Goal: Transaction & Acquisition: Purchase product/service

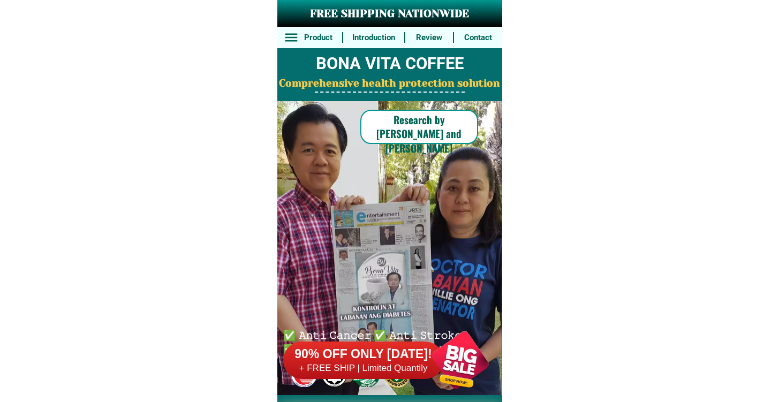
click at [386, 345] on div at bounding box center [363, 360] width 161 height 37
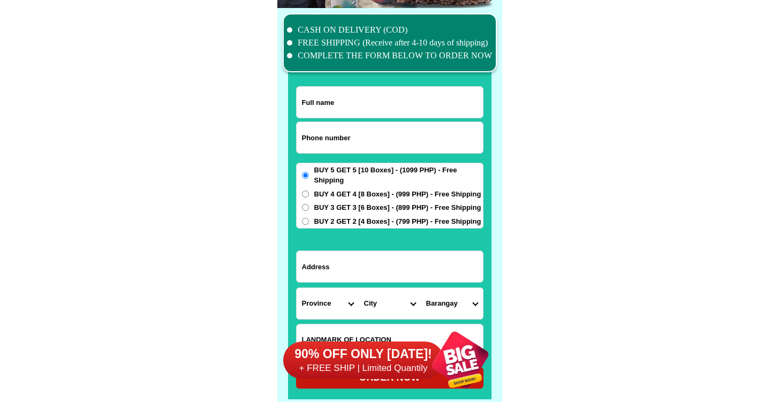
scroll to position [8321, 0]
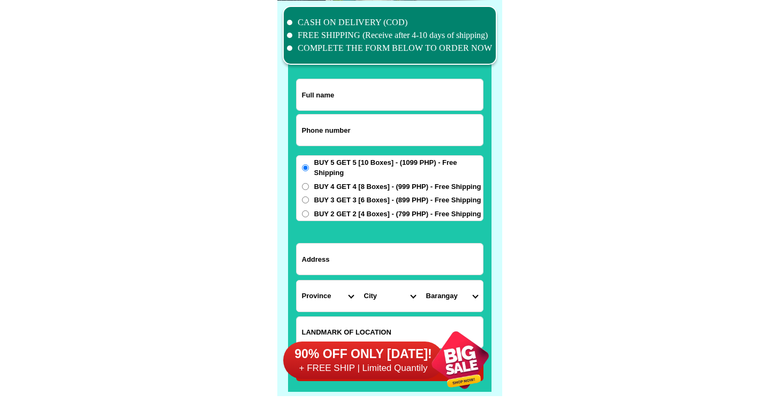
click at [361, 126] on input "Input phone_number" at bounding box center [390, 130] width 186 height 31
paste input "0965 864 655"
type input "0965 864 655"
click at [412, 135] on input "0965 864 655" at bounding box center [390, 130] width 186 height 31
click at [429, 86] on input "Input full_name" at bounding box center [390, 94] width 186 height 31
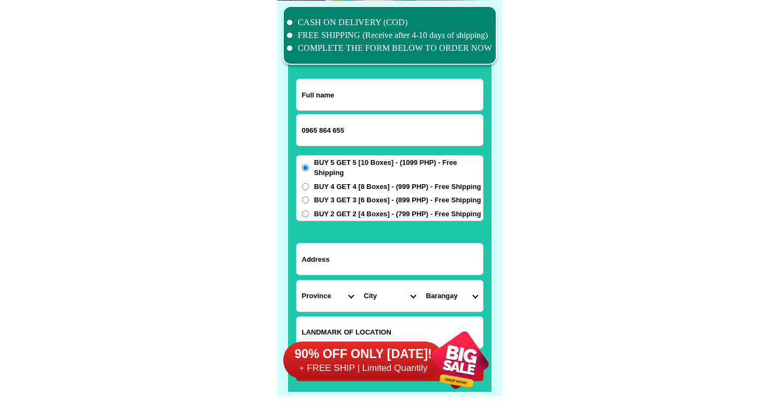
paste input "[PERSON_NAME] [PERSON_NAME]"
type input "[PERSON_NAME] [PERSON_NAME]"
click at [361, 252] on input "Input address" at bounding box center [390, 259] width 186 height 31
paste input "ICES M [PERSON_NAME] [GEOGRAPHIC_DATA] [GEOGRAPHIC_DATA] [GEOGRAPHIC_DATA] [GEO…"
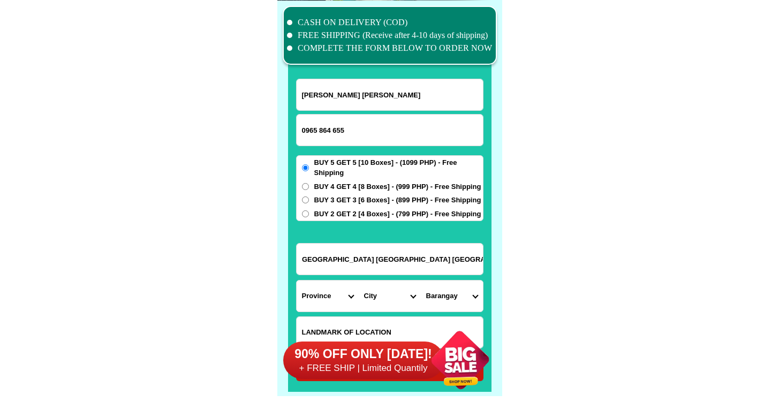
type input "ICES M [PERSON_NAME] [GEOGRAPHIC_DATA] [GEOGRAPHIC_DATA] [GEOGRAPHIC_DATA] [GEO…"
click at [328, 297] on select "Province [GEOGRAPHIC_DATA] [GEOGRAPHIC_DATA] [GEOGRAPHIC_DATA] [GEOGRAPHIC_DATA…" at bounding box center [328, 295] width 62 height 31
select select "63_427"
click at [297, 280] on select "Province [GEOGRAPHIC_DATA] [GEOGRAPHIC_DATA] [GEOGRAPHIC_DATA] [GEOGRAPHIC_DATA…" at bounding box center [328, 295] width 62 height 31
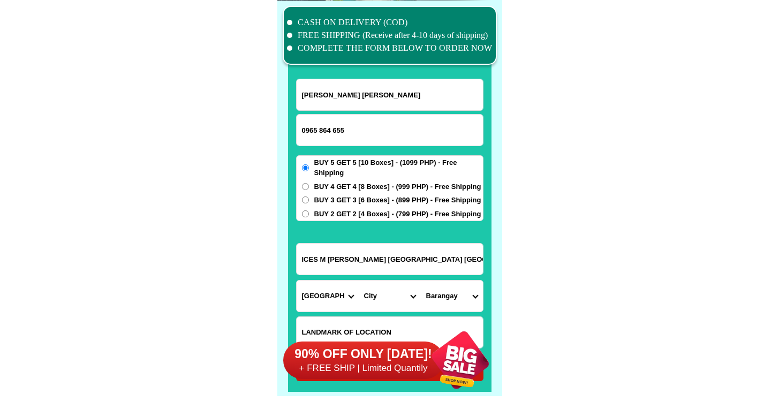
click at [412, 282] on select "City Bayog [GEOGRAPHIC_DATA] Dinas Dumalinao [GEOGRAPHIC_DATA] [GEOGRAPHIC_DATA…" at bounding box center [390, 295] width 62 height 31
click at [384, 292] on select "City Bayog [GEOGRAPHIC_DATA] Dinas Dumalinao [GEOGRAPHIC_DATA] [GEOGRAPHIC_DATA…" at bounding box center [390, 295] width 62 height 31
select select "63_4274669"
click at [359, 280] on select "City Bayog [GEOGRAPHIC_DATA] Dinas Dumalinao [GEOGRAPHIC_DATA] [GEOGRAPHIC_DATA…" at bounding box center [390, 295] width 62 height 31
click at [433, 252] on input "ICES M [PERSON_NAME] [GEOGRAPHIC_DATA] [GEOGRAPHIC_DATA] [GEOGRAPHIC_DATA] [GEO…" at bounding box center [390, 259] width 186 height 31
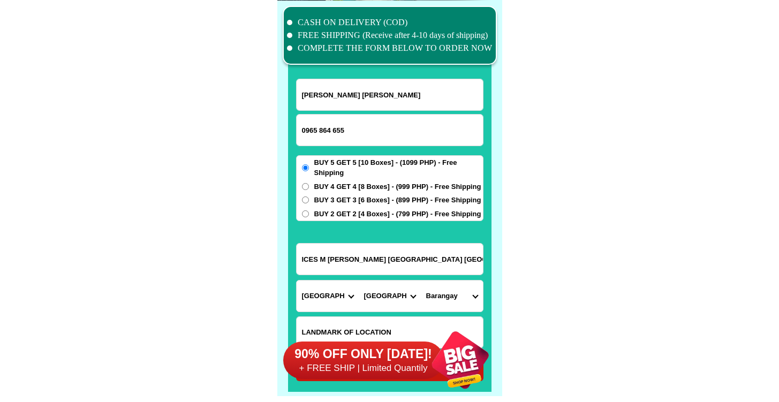
drag, startPoint x: 433, startPoint y: 253, endPoint x: 645, endPoint y: 250, distance: 212.5
click at [441, 263] on input "ICES M [PERSON_NAME] [GEOGRAPHIC_DATA] [GEOGRAPHIC_DATA] [GEOGRAPHIC_DATA] [GEO…" at bounding box center [390, 259] width 186 height 31
drag, startPoint x: 389, startPoint y: 259, endPoint x: 564, endPoint y: 266, distance: 174.6
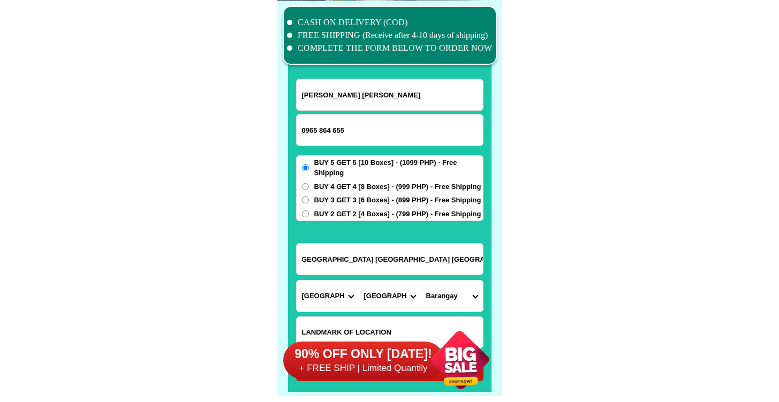
click at [399, 256] on input "ICES M [PERSON_NAME] [GEOGRAPHIC_DATA] [GEOGRAPHIC_DATA] [GEOGRAPHIC_DATA] [GEO…" at bounding box center [390, 259] width 186 height 31
click at [452, 292] on select "[GEOGRAPHIC_DATA][PERSON_NAME][GEOGRAPHIC_DATA] i (pob.) [GEOGRAPHIC_DATA] (pob…" at bounding box center [452, 295] width 62 height 31
select select "63_42746696168"
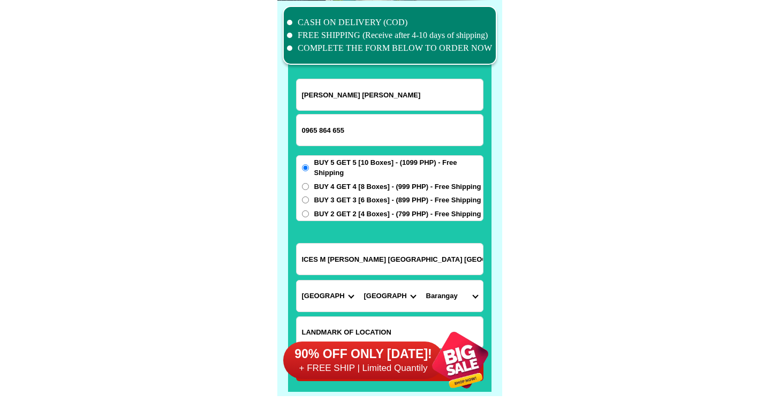
click at [421, 280] on select "[GEOGRAPHIC_DATA][PERSON_NAME][GEOGRAPHIC_DATA] i (pob.) [GEOGRAPHIC_DATA] (pob…" at bounding box center [452, 295] width 62 height 31
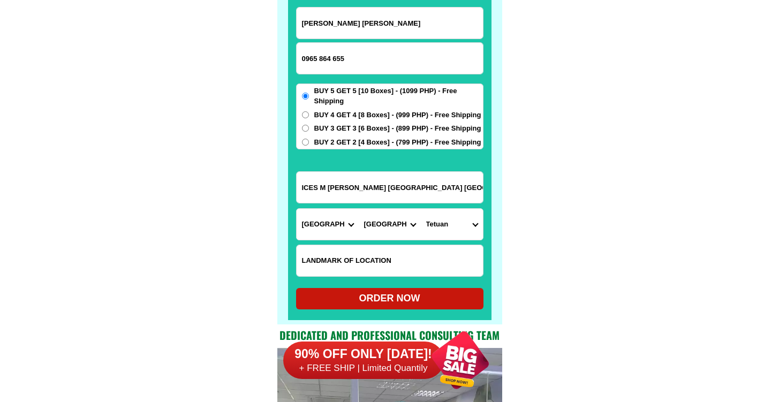
scroll to position [8392, 0]
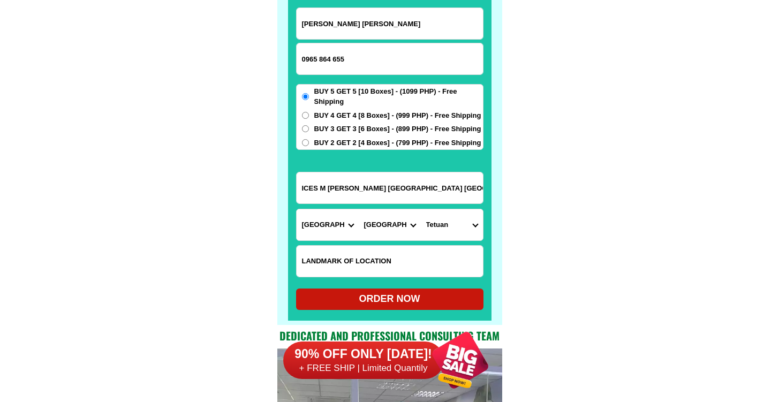
click at [396, 302] on div "ORDER NOW" at bounding box center [389, 299] width 187 height 14
type input "[PERSON_NAME] [PERSON_NAME]"
type input "ICES M [PERSON_NAME] [GEOGRAPHIC_DATA] [GEOGRAPHIC_DATA] [GEOGRAPHIC_DATA] [GEO…"
radio input "true"
click at [333, 59] on input "0965 864 655" at bounding box center [390, 58] width 186 height 31
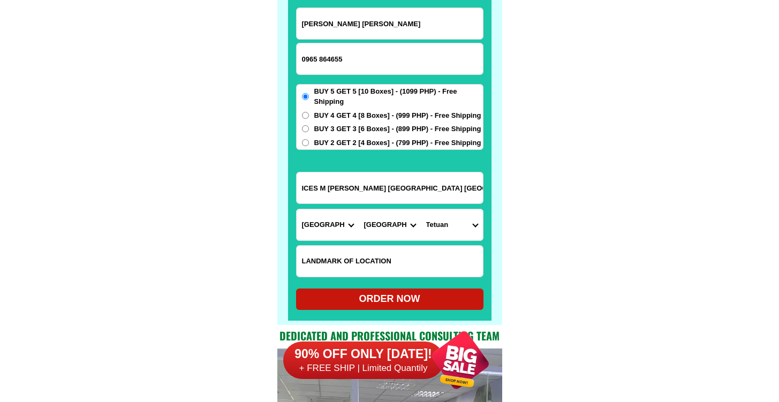
click at [318, 62] on input "0965 864655" at bounding box center [390, 58] width 186 height 31
type input "0965864655"
click at [420, 300] on div "ORDER NOW" at bounding box center [389, 299] width 187 height 14
radio input "true"
click at [345, 60] on input "0965864655" at bounding box center [390, 58] width 186 height 31
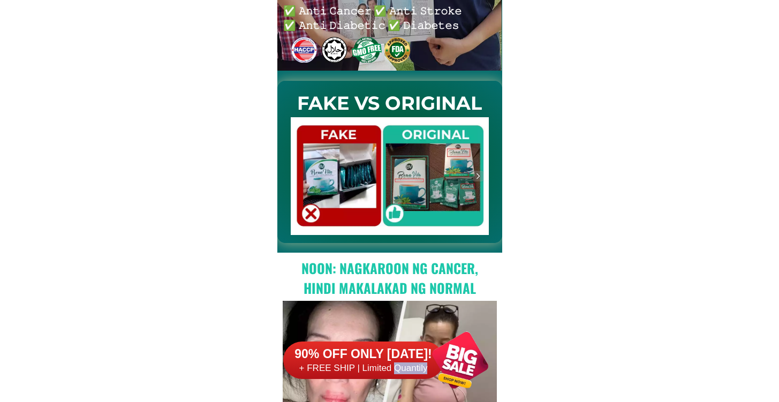
click at [412, 369] on h6 "+ FREE SHIP | Limited Quantily" at bounding box center [363, 368] width 161 height 12
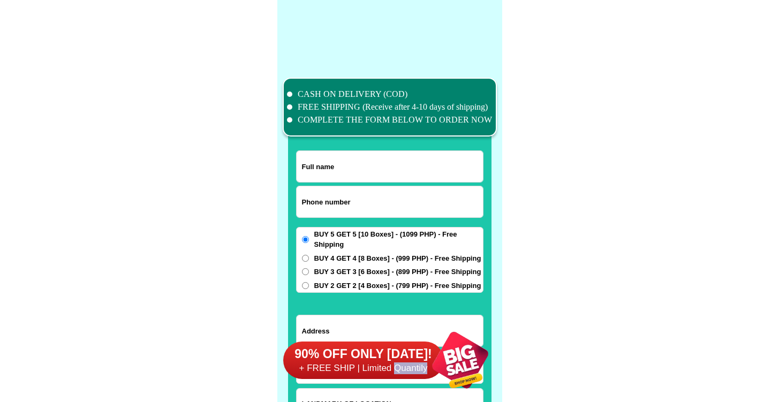
scroll to position [8322, 0]
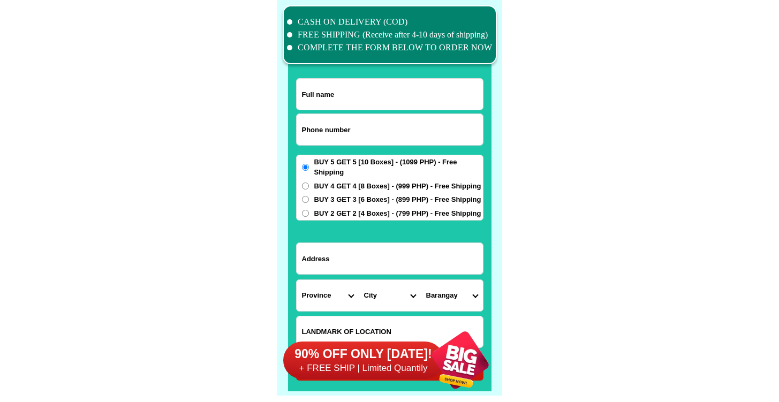
click at [352, 141] on input "Input phone_number" at bounding box center [390, 129] width 186 height 31
paste input "09983996173"
type input "09983996173"
click at [426, 72] on div at bounding box center [389, 203] width 203 height 376
click at [422, 83] on input "Input full_name" at bounding box center [390, 94] width 186 height 31
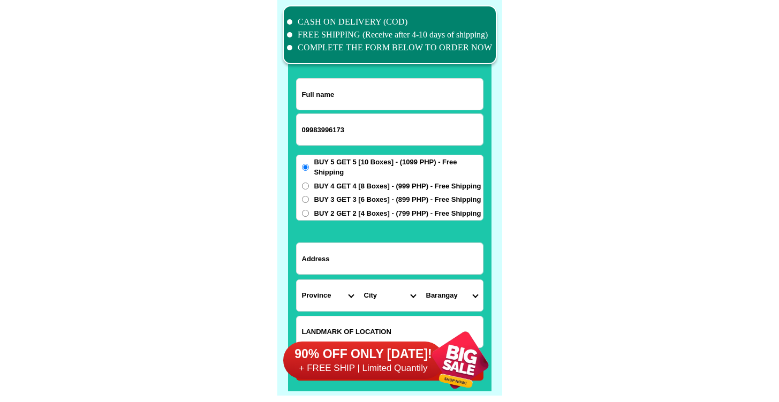
paste input "Erlinda A. Quimboy"
type input "Erlinda A. Quimboy"
click at [413, 252] on input "Input address" at bounding box center [390, 258] width 186 height 31
paste input "776 GLADIOLA St. DIOR VILLAGE DAGUPAN CITY Pangasinan"
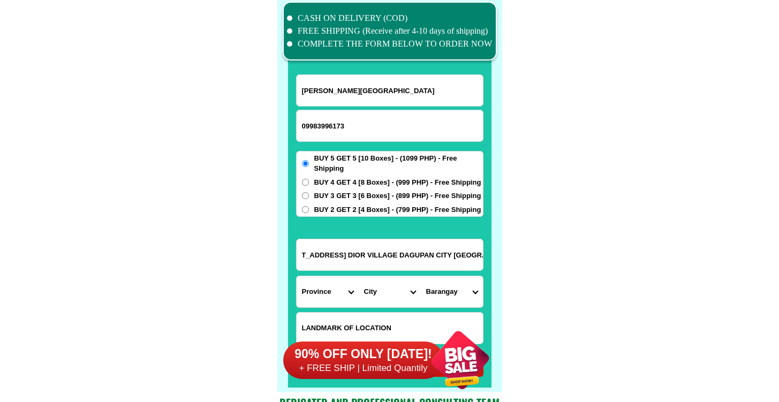
scroll to position [8326, 0]
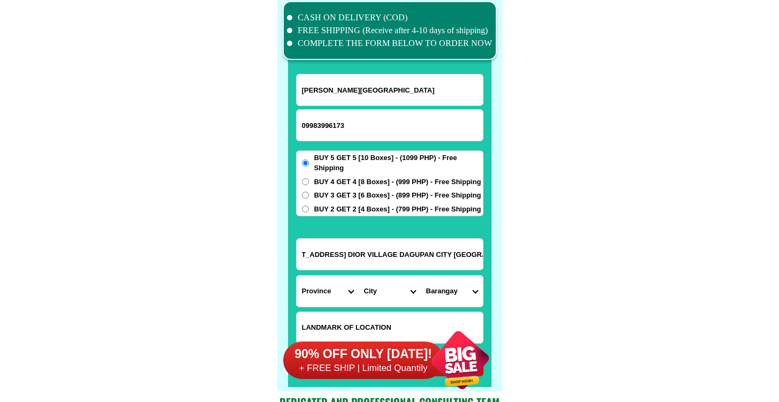
type input "776 GLADIOLA St. DIOR VILLAGE DAGUPAN CITY Pangasinan"
click at [335, 284] on select "Province [GEOGRAPHIC_DATA] [GEOGRAPHIC_DATA] [GEOGRAPHIC_DATA] [GEOGRAPHIC_DATA…" at bounding box center [328, 291] width 62 height 31
select select "63_247"
click at [297, 276] on select "Province [GEOGRAPHIC_DATA] [GEOGRAPHIC_DATA] [GEOGRAPHIC_DATA] [GEOGRAPHIC_DATA…" at bounding box center [328, 291] width 62 height 31
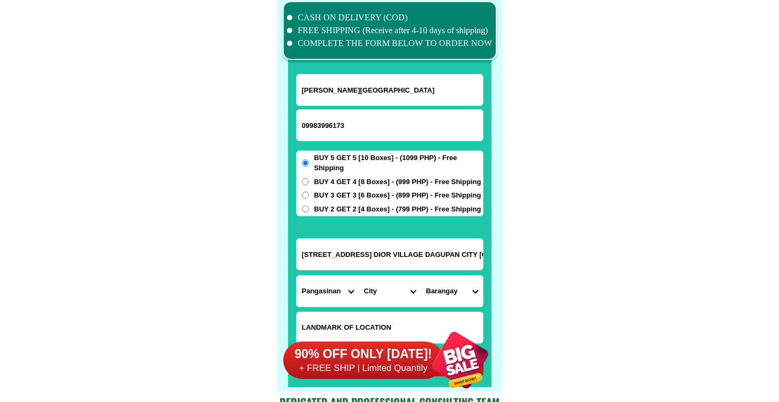
click at [386, 290] on select "City Agno Aguilar Alaminos-city Asingan Balungao Bani Basista Bautista Bayamban…" at bounding box center [390, 291] width 62 height 31
select select "63_2479674"
click at [359, 276] on select "City Agno Aguilar Alaminos-city Asingan Balungao Bani Basista Bautista Bayamban…" at bounding box center [390, 291] width 62 height 31
click at [451, 295] on select "Barangay Bacayao norte Bacayao sur Barangay i (t. bugallon) Barangay ii (nueva)…" at bounding box center [452, 291] width 62 height 31
click at [385, 252] on input "776 GLADIOLA St. DIOR VILLAGE DAGUPAN CITY Pangasinan" at bounding box center [390, 254] width 186 height 31
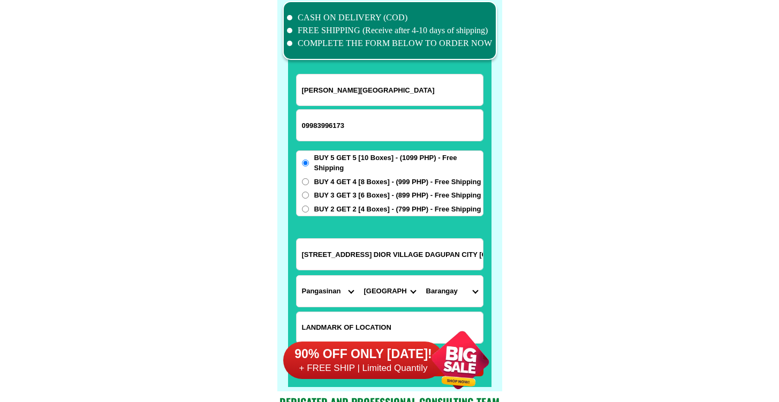
click at [385, 252] on input "776 GLADIOLA St. DIOR VILLAGE DAGUPAN CITY Pangasinan" at bounding box center [390, 254] width 186 height 31
click at [430, 298] on select "Barangay Bacayao norte Bacayao sur Barangay i (t. bugallon) Barangay ii (nueva)…" at bounding box center [452, 291] width 62 height 31
select select "63_24796745433"
click at [421, 276] on select "Barangay Bacayao norte Bacayao sur Barangay i (t. bugallon) Barangay ii (nueva)…" at bounding box center [452, 291] width 62 height 31
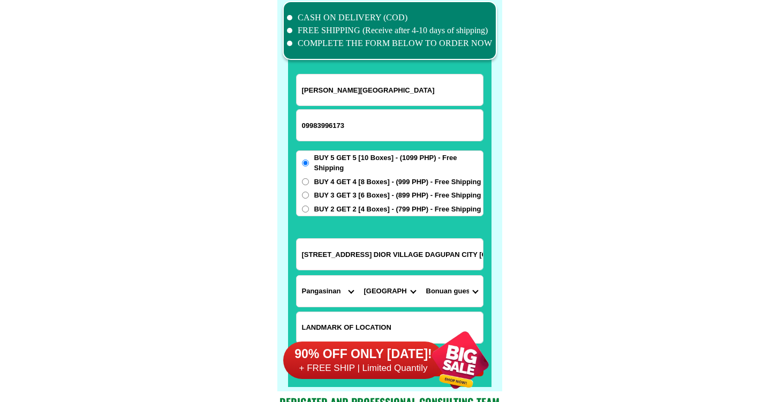
click at [449, 299] on select "Barangay Bacayao norte Bacayao sur Barangay i (t. bugallon) Barangay ii (nueva)…" at bounding box center [452, 291] width 62 height 31
click at [421, 276] on select "Barangay Bacayao norte Bacayao sur Barangay i (t. bugallon) Barangay ii (nueva)…" at bounding box center [452, 291] width 62 height 31
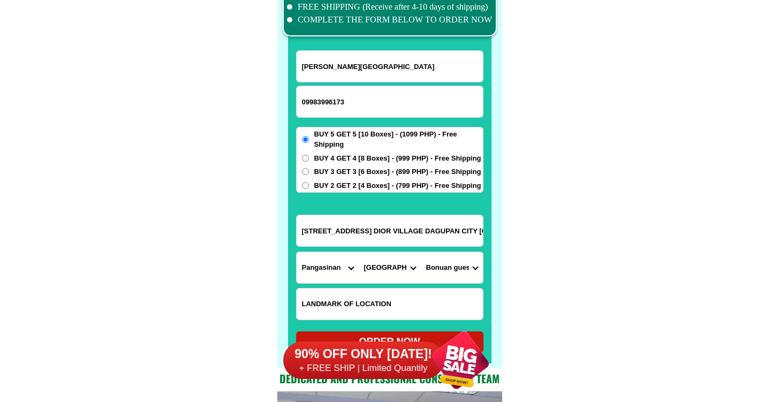
scroll to position [8350, 0]
click at [409, 224] on input "776 GLADIOLA St. DIOR VILLAGE DAGUPAN CITY Pangasinan" at bounding box center [390, 230] width 186 height 31
click at [397, 226] on input "776 GLADIOLA St. DIOR VILLAGE DAGUPAN CITY Pangasinan" at bounding box center [390, 230] width 186 height 31
click at [429, 230] on input "776 GLADIOLA St. DIOR VILLAGE DAGUPAN CITY Pangasinan" at bounding box center [390, 230] width 186 height 31
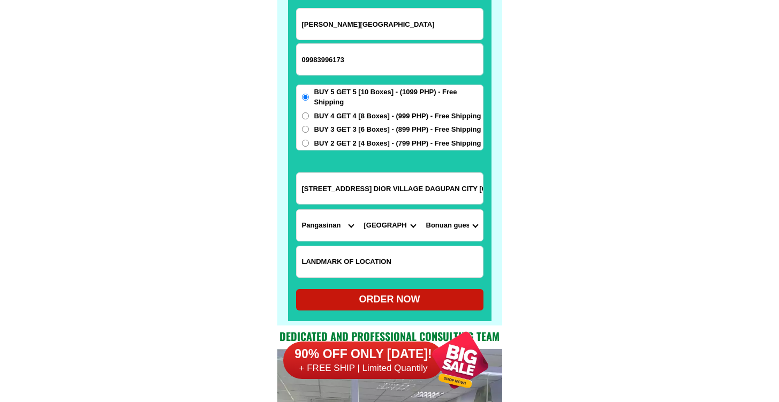
scroll to position [8394, 0]
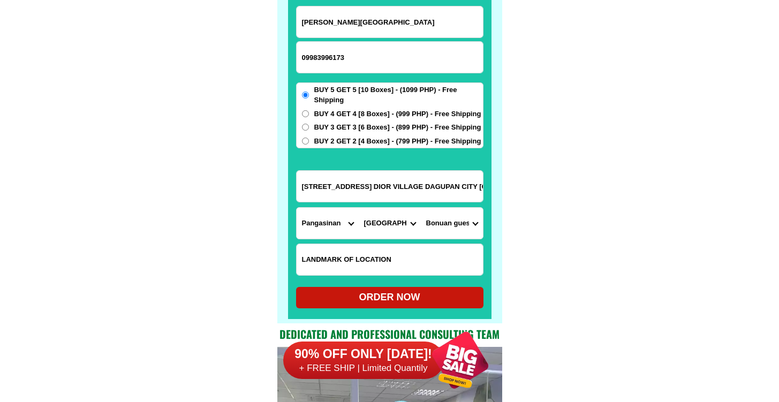
click at [387, 294] on div "ORDER NOW" at bounding box center [389, 297] width 187 height 14
radio input "true"
